Goal: Task Accomplishment & Management: Manage account settings

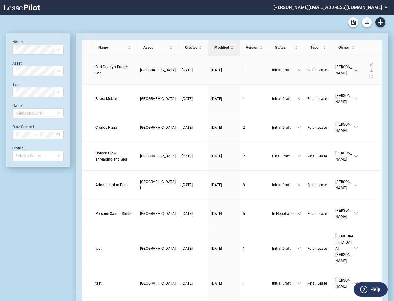
click at [100, 65] on span "Bad Daddy's Burger Bar" at bounding box center [111, 70] width 32 height 11
click at [347, 9] on md-select "[PERSON_NAME][EMAIL_ADDRESS][DOMAIN_NAME] Super Admin Area Admin Area Settings …" at bounding box center [333, 7] width 120 height 14
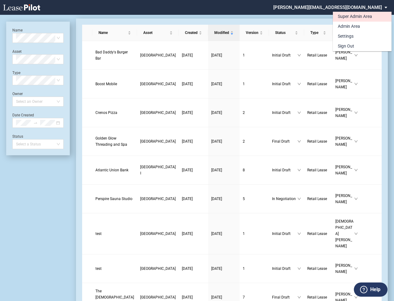
click at [344, 18] on div "Super Admin Area" at bounding box center [355, 17] width 34 height 6
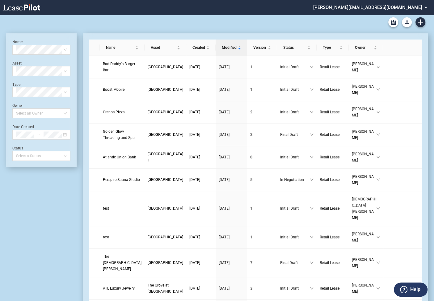
click at [386, 8] on md-select "[PERSON_NAME][EMAIL_ADDRESS][DOMAIN_NAME] Super Admin Area Admin Area Settings …" at bounding box center [373, 7] width 120 height 14
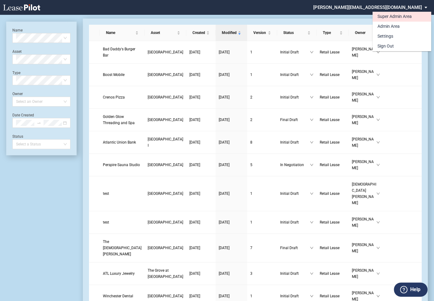
click at [383, 16] on div "Super Admin Area" at bounding box center [395, 17] width 34 height 6
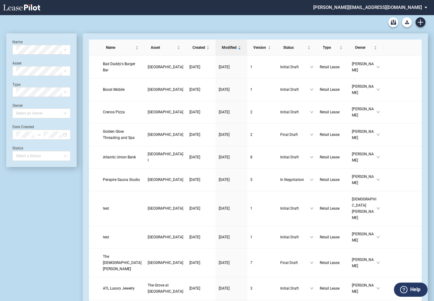
click at [401, 6] on md-select "[PERSON_NAME][EMAIL_ADDRESS][DOMAIN_NAME] Super Admin Area Admin Area Settings …" at bounding box center [373, 7] width 120 height 14
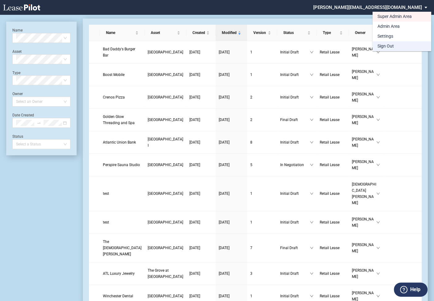
click at [383, 47] on div "Sign Out" at bounding box center [386, 46] width 16 height 6
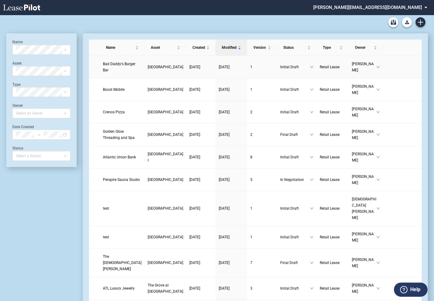
scroll to position [15, 0]
